Goal: Transaction & Acquisition: Purchase product/service

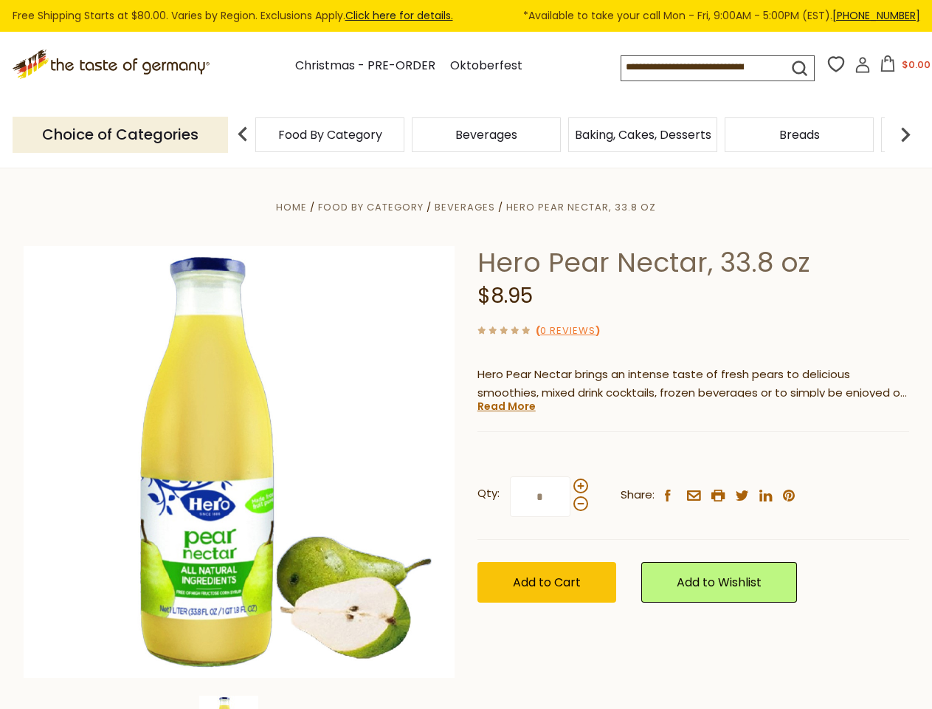
click at [466, 354] on div "Home Food By Category [GEOGRAPHIC_DATA] Hero Pear Nectar, 33.8 oz Hero Pear Nec…" at bounding box center [467, 482] width 908 height 568
click at [707, 68] on input at bounding box center [692, 66] width 141 height 21
click at [903, 68] on button "$0.00" at bounding box center [905, 66] width 63 height 22
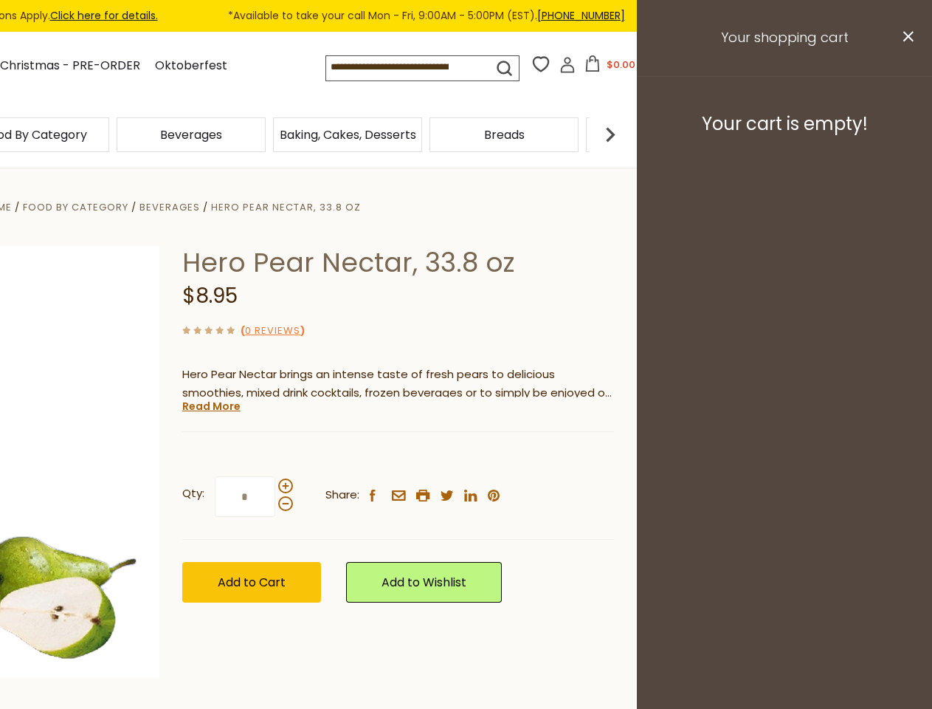
click at [269, 134] on div "Beverages" at bounding box center [191, 134] width 157 height 35
click at [109, 134] on div "Beverages" at bounding box center [34, 134] width 149 height 35
click at [906, 134] on h3 "Your cart is empty!" at bounding box center [785, 124] width 258 height 22
click at [466, 439] on div "Hero Pear Nectar, 33.8 oz $8.95 ( 0 Reviews ) Hero Pear Nectar brings an intens…" at bounding box center [398, 441] width 432 height 390
click at [239, 702] on div "Home Food By Category [GEOGRAPHIC_DATA] Hero Pear Nectar, 33.8 oz Hero Pear Nec…" at bounding box center [171, 482] width 908 height 568
